Goal: Information Seeking & Learning: Learn about a topic

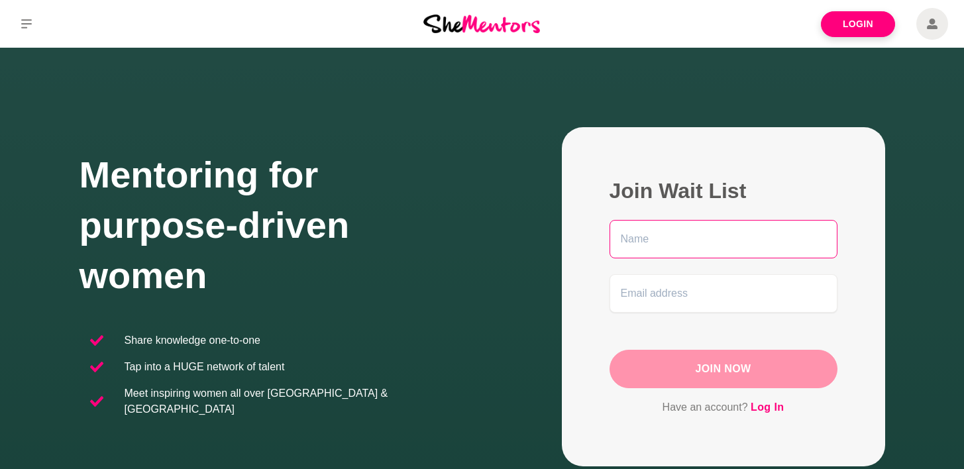
click at [688, 242] on input "text" at bounding box center [723, 239] width 228 height 38
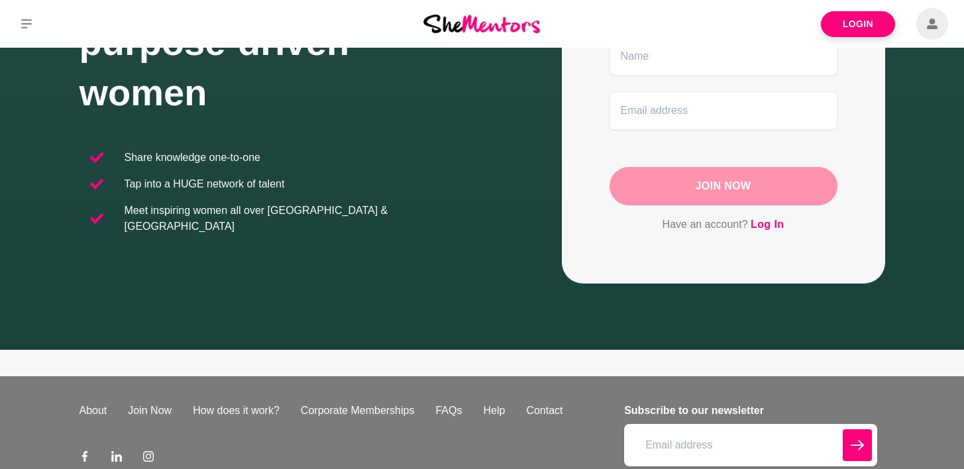
scroll to position [260, 0]
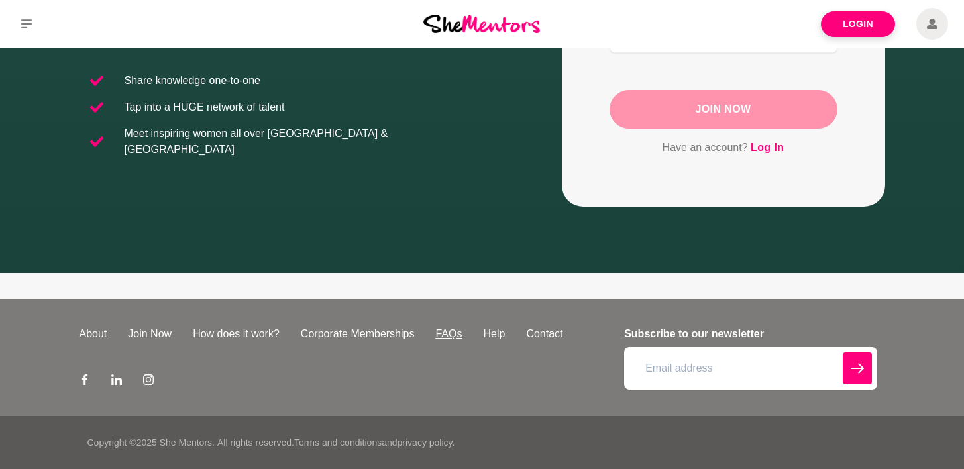
click at [443, 329] on link "FAQs" at bounding box center [449, 334] width 48 height 16
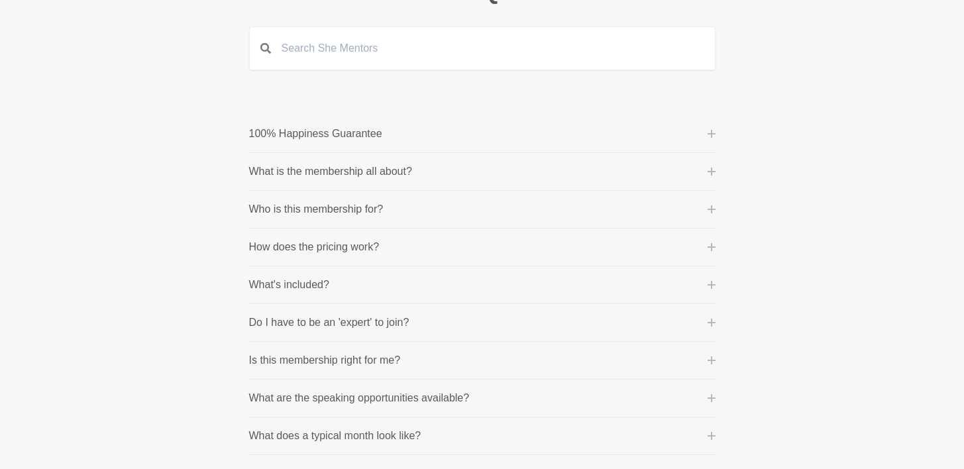
scroll to position [118, 0]
click at [443, 211] on button "Who is this membership for?" at bounding box center [482, 209] width 466 height 16
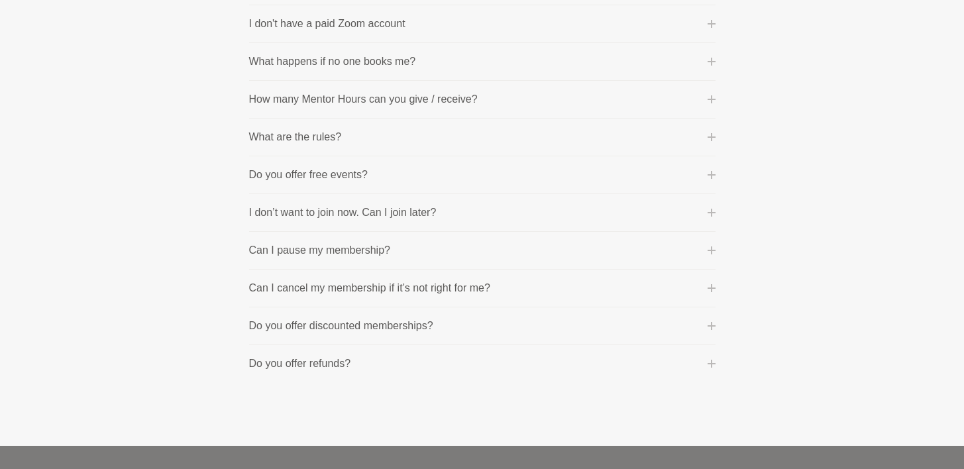
scroll to position [949, 0]
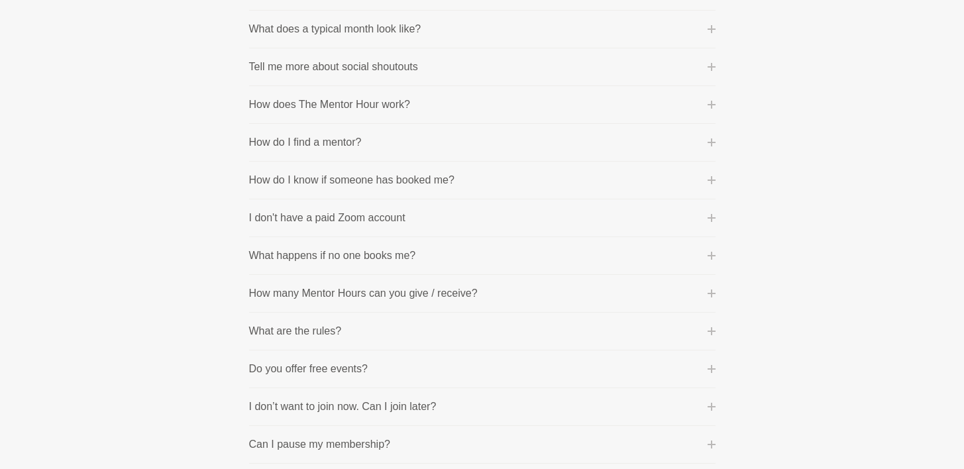
click at [366, 141] on button "How do I find a mentor?" at bounding box center [482, 142] width 466 height 16
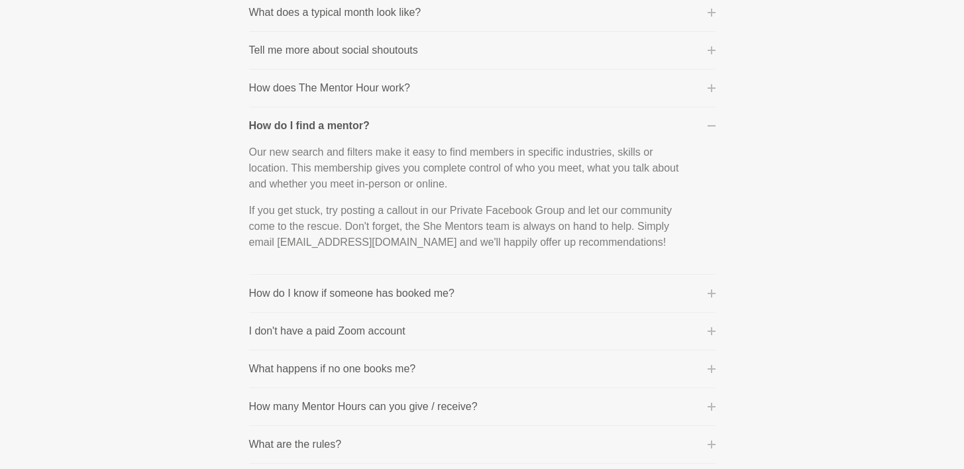
scroll to position [542, 0]
